Goal: Information Seeking & Learning: Learn about a topic

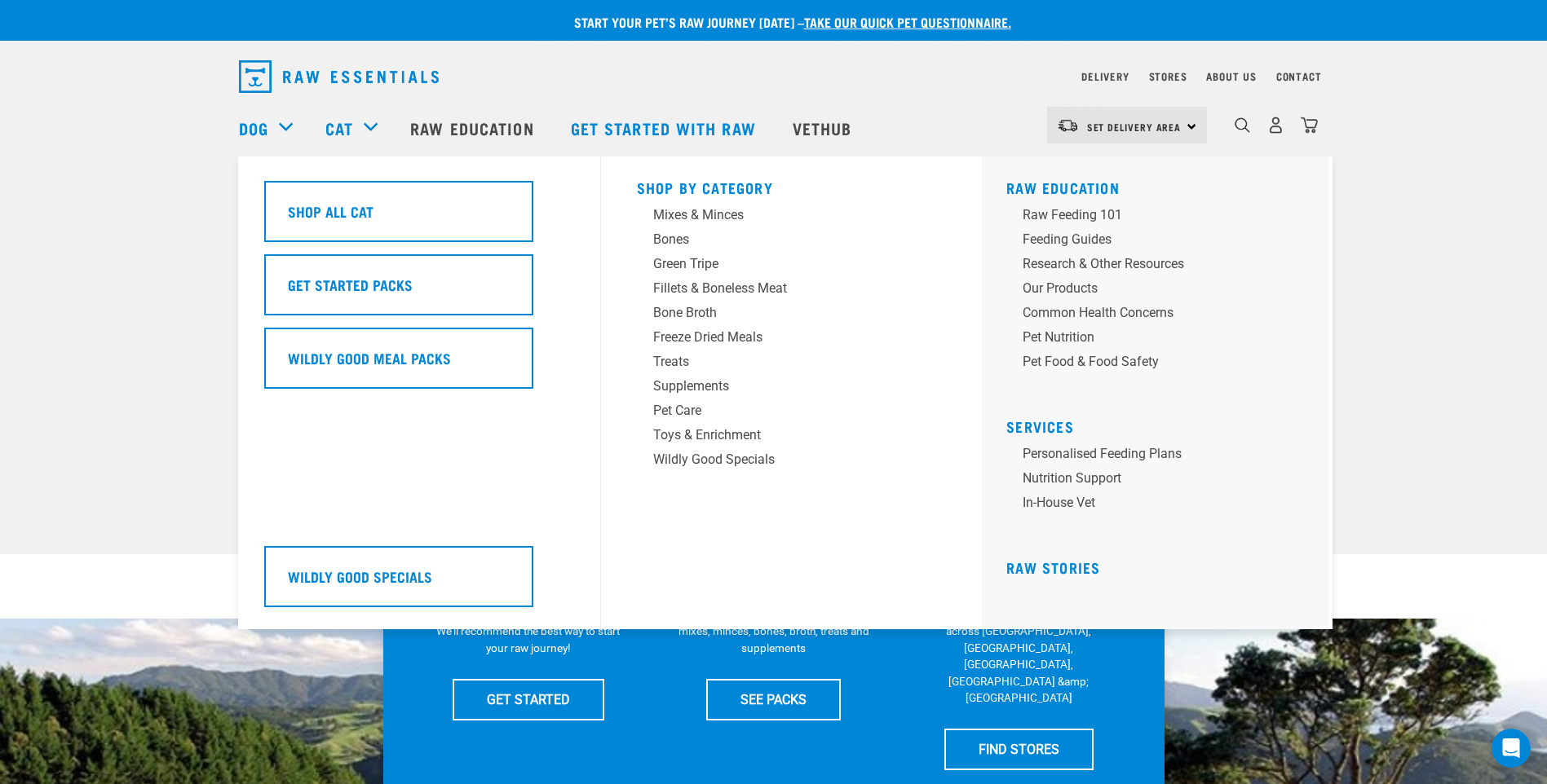
click at [447, 471] on div "Shop All Cat Get Started Packs Wildly Good Meal Packs Wildly Good Specials" at bounding box center [428, 392] width 347 height 473
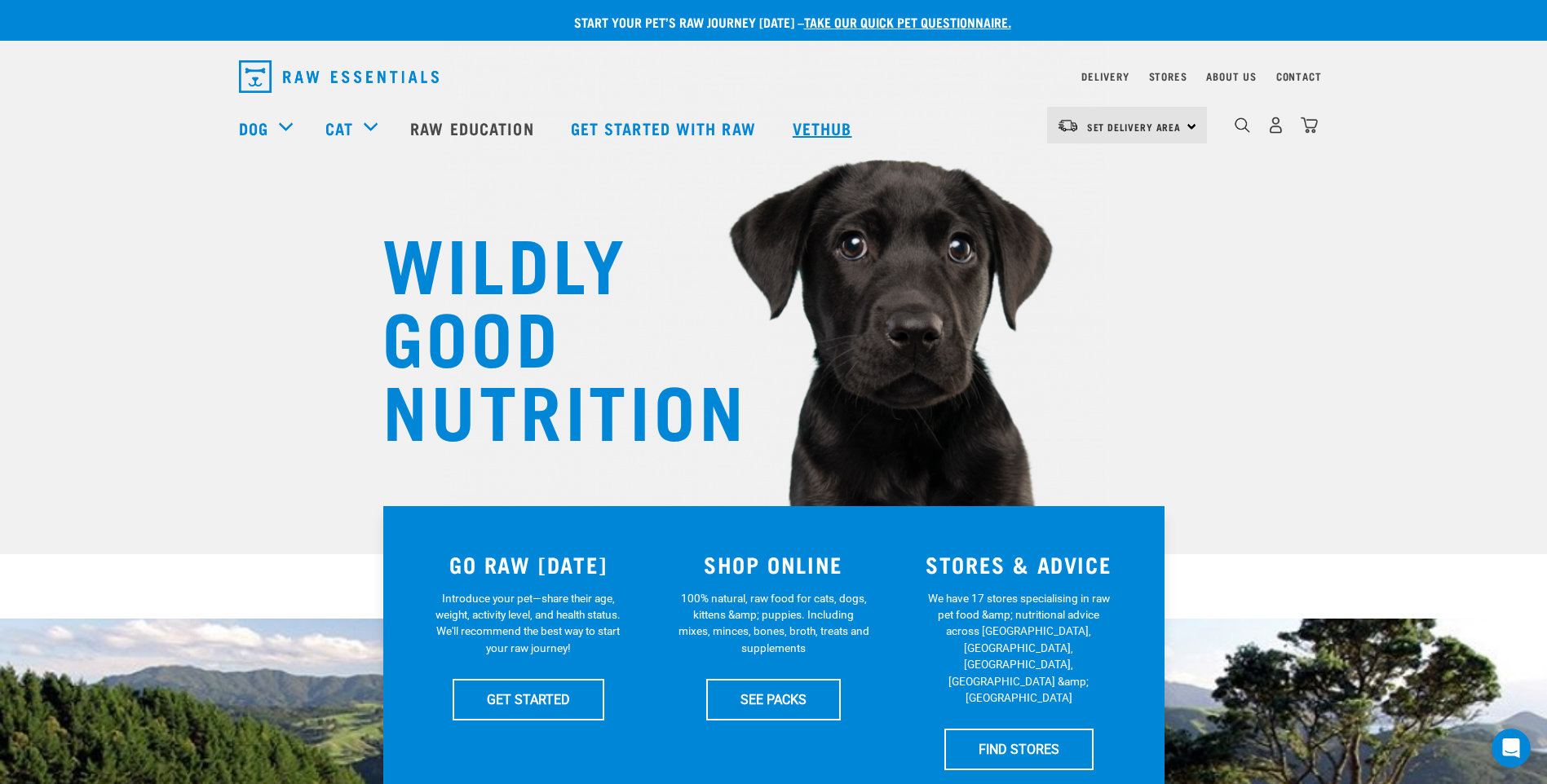
click at [823, 124] on link "Vethub" at bounding box center [824, 128] width 96 height 65
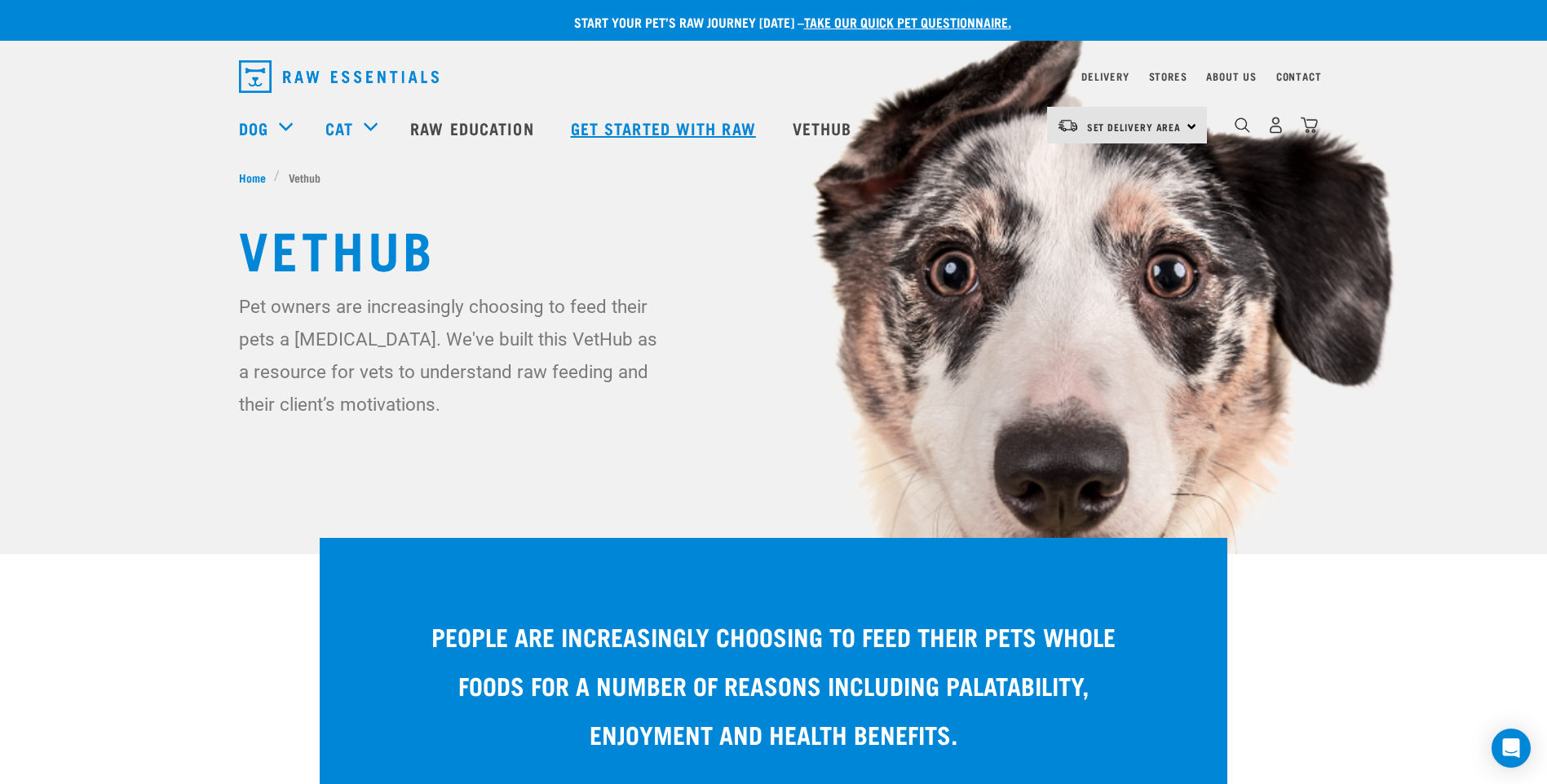
click at [667, 131] on link "Get started with Raw" at bounding box center [666, 128] width 222 height 65
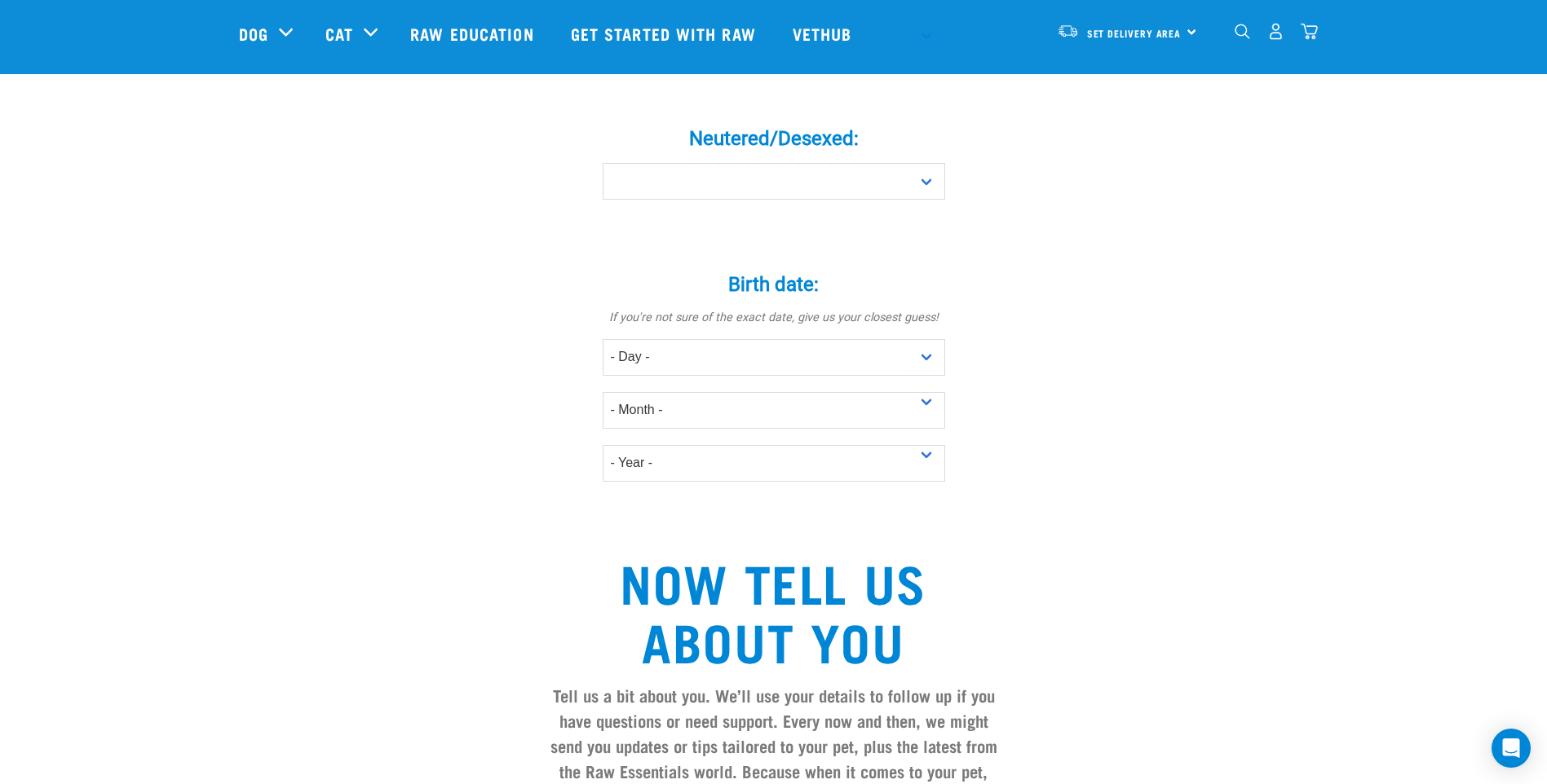
scroll to position [815, 0]
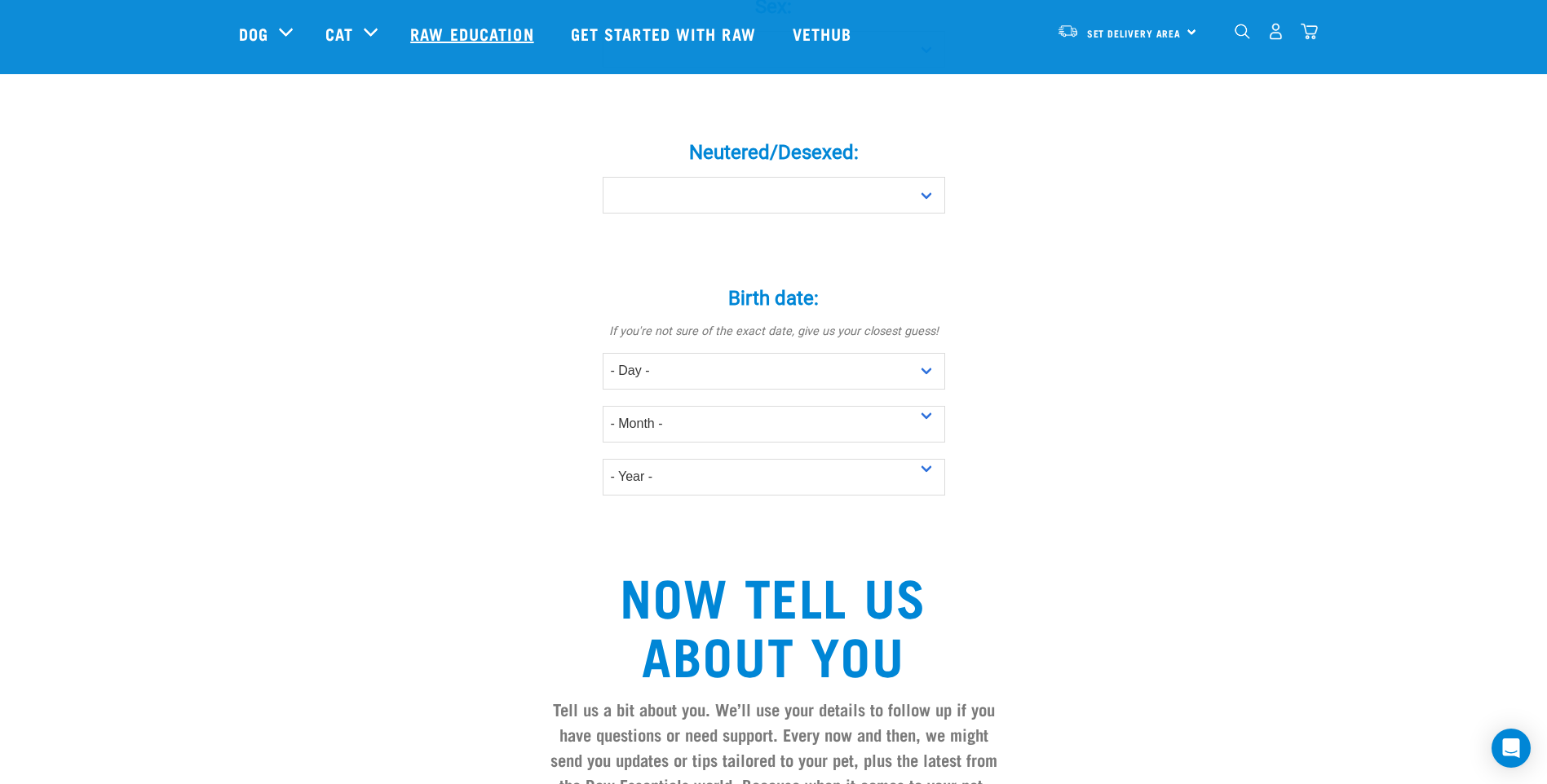
click at [504, 36] on link "Raw Education" at bounding box center [473, 33] width 160 height 65
